Goal: Information Seeking & Learning: Learn about a topic

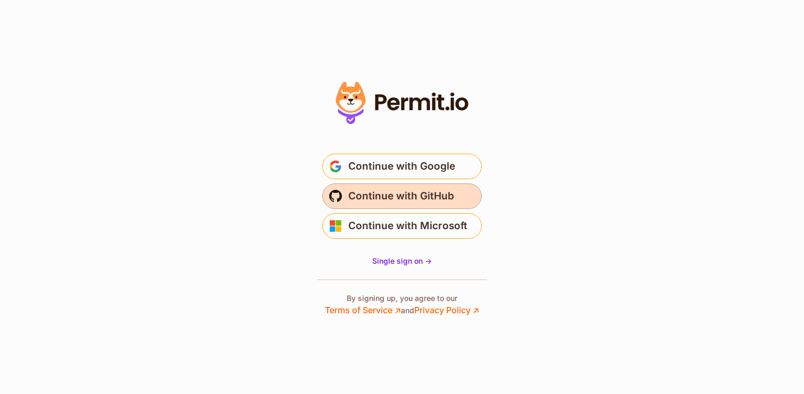
click at [413, 196] on span "Continue with GitHub" at bounding box center [401, 196] width 106 height 17
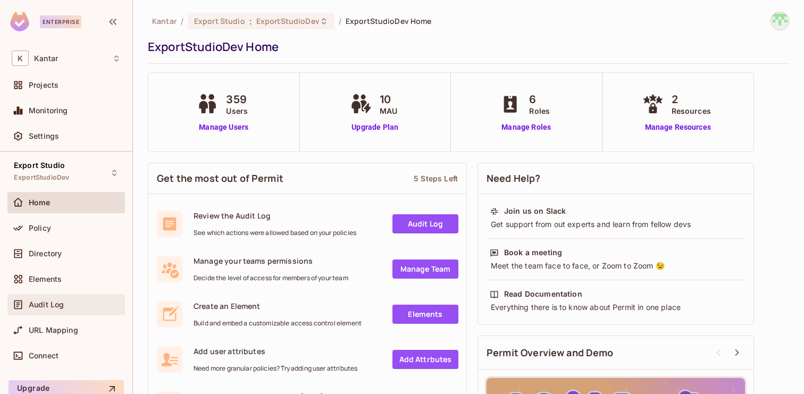
click at [52, 311] on div "Audit Log" at bounding box center [66, 304] width 118 height 21
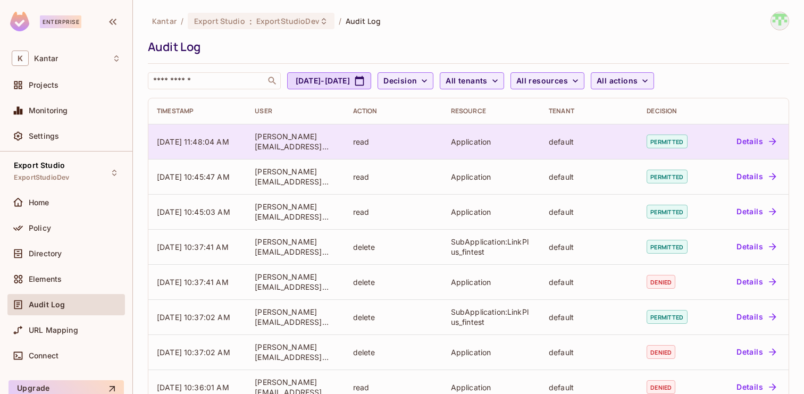
click at [738, 152] on td "Details" at bounding box center [749, 141] width 80 height 35
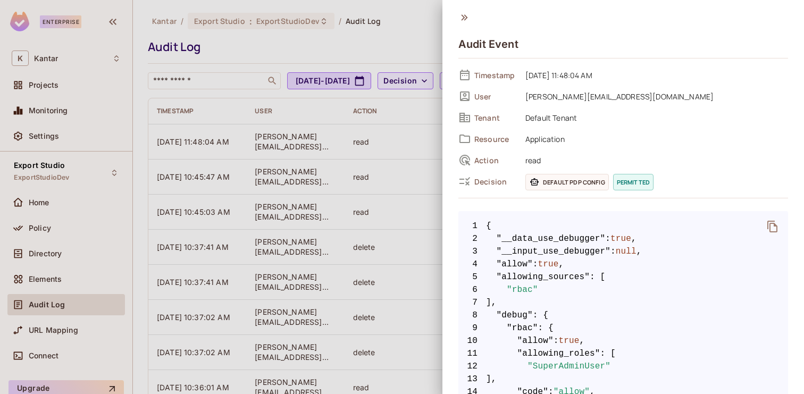
click at [401, 188] on div at bounding box center [402, 197] width 804 height 394
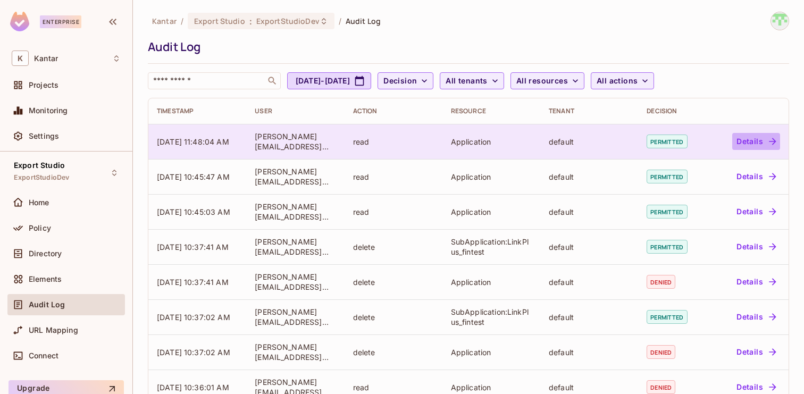
click at [746, 144] on button "Details" at bounding box center [756, 141] width 48 height 17
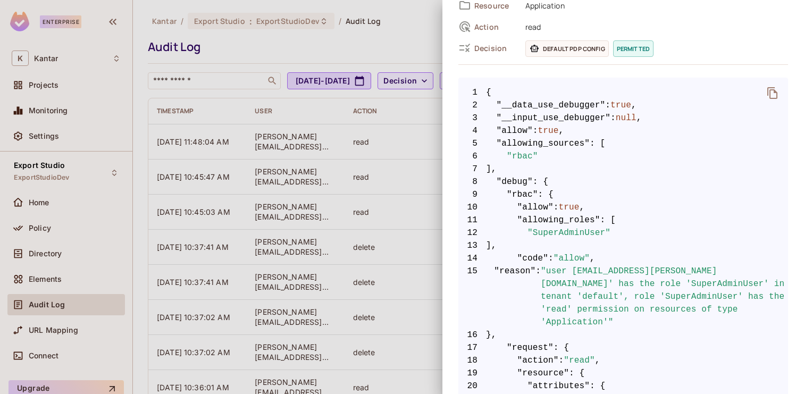
scroll to position [495, 0]
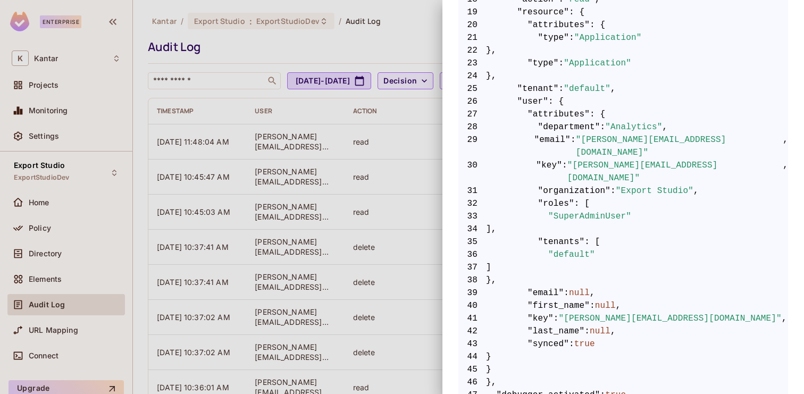
click at [406, 145] on div at bounding box center [402, 197] width 804 height 394
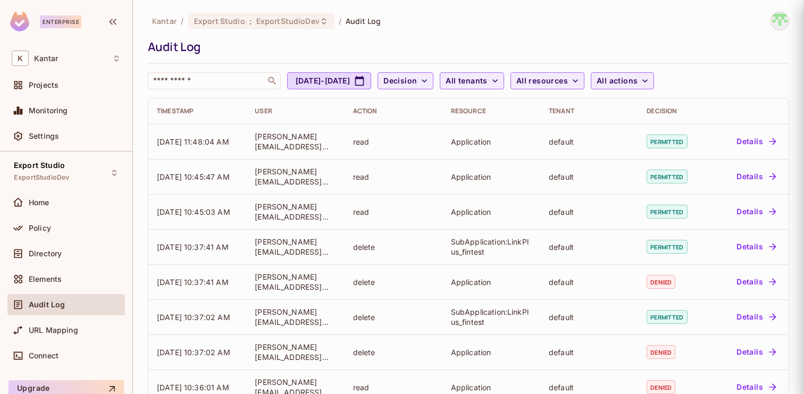
scroll to position [0, 0]
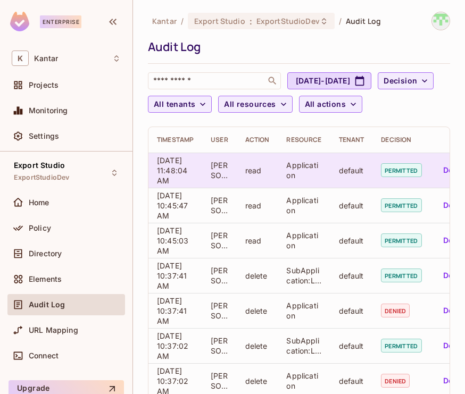
scroll to position [0, 49]
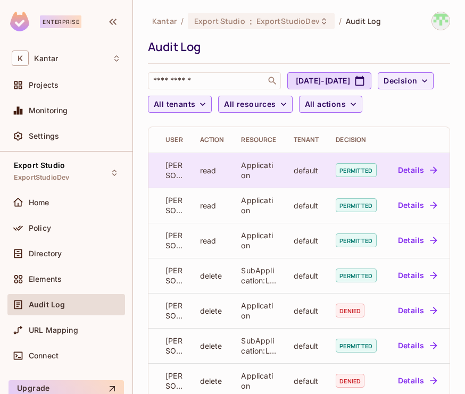
click at [407, 169] on button "Details" at bounding box center [418, 170] width 48 height 17
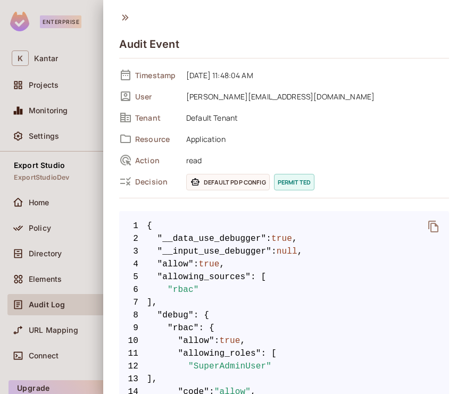
scroll to position [0, 48]
